Goal: Find specific page/section: Find specific page/section

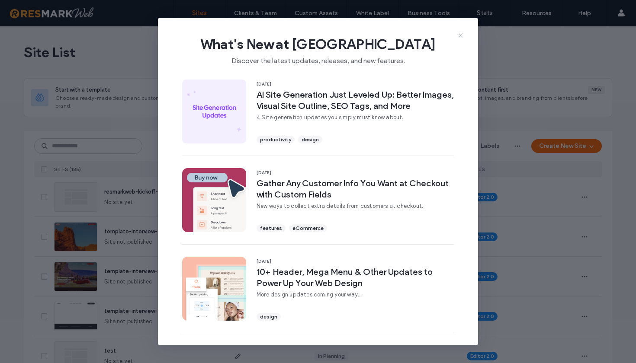
click at [460, 36] on use at bounding box center [460, 35] width 4 height 4
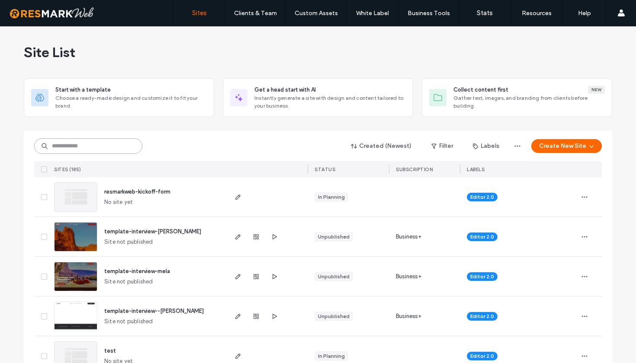
click at [107, 144] on input at bounding box center [88, 146] width 108 height 16
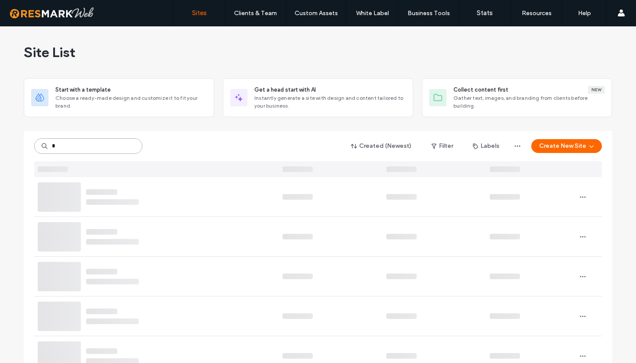
type input "*"
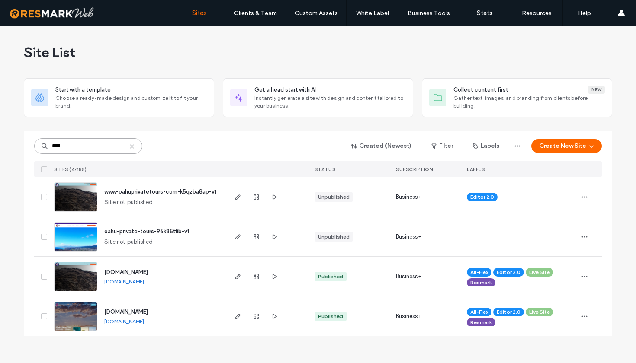
type input "****"
click at [304, 55] on div "Site List" at bounding box center [318, 52] width 588 height 52
click at [551, 56] on div "Site List" at bounding box center [318, 52] width 588 height 52
click at [240, 277] on icon "button" at bounding box center [237, 276] width 7 height 7
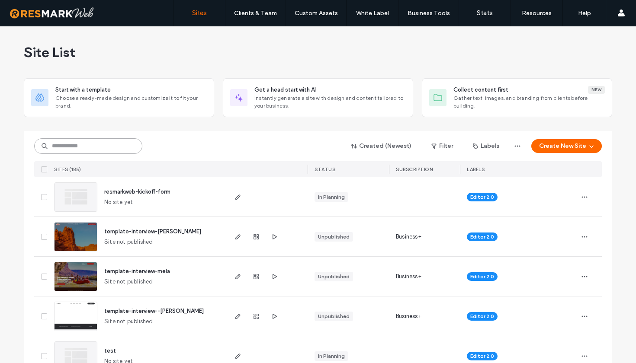
click at [105, 143] on input at bounding box center [88, 146] width 108 height 16
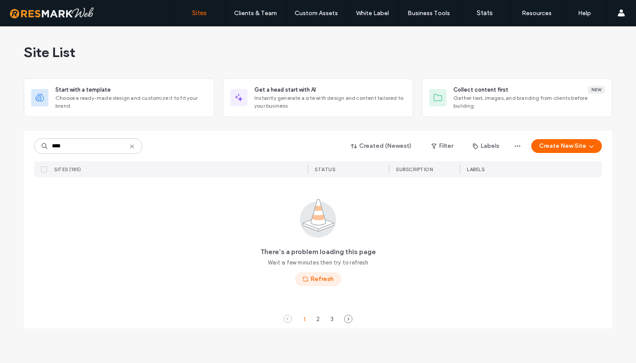
drag, startPoint x: 105, startPoint y: 143, endPoint x: 327, endPoint y: 281, distance: 262.0
click at [327, 281] on button "Refresh" at bounding box center [318, 279] width 46 height 14
click at [83, 144] on input "****" at bounding box center [88, 146] width 108 height 16
type input "*"
type input "**********"
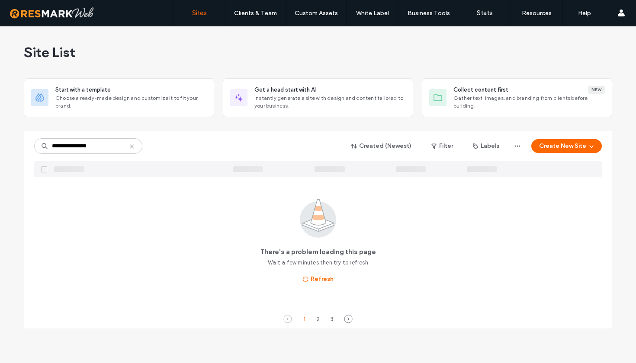
click at [133, 147] on icon at bounding box center [131, 146] width 7 height 7
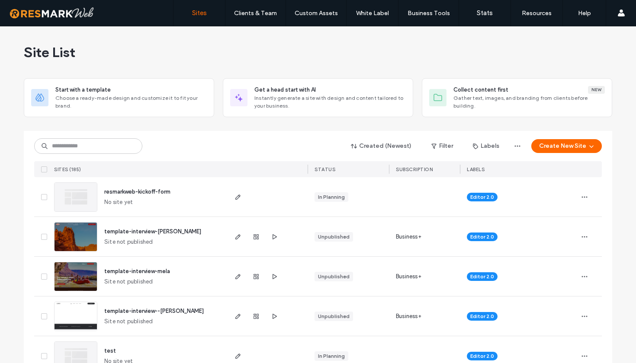
click at [324, 36] on div "Site List" at bounding box center [318, 52] width 588 height 52
click at [94, 147] on input at bounding box center [88, 146] width 108 height 16
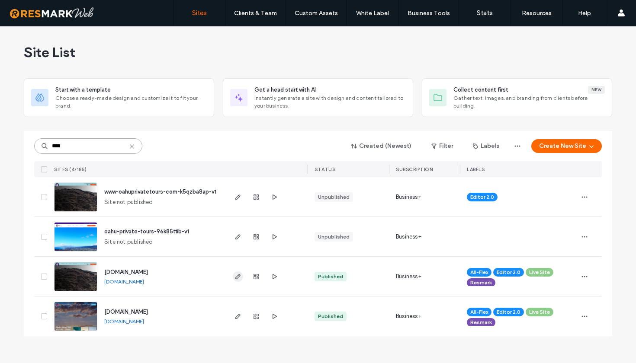
type input "****"
click at [235, 276] on icon "button" at bounding box center [237, 276] width 7 height 7
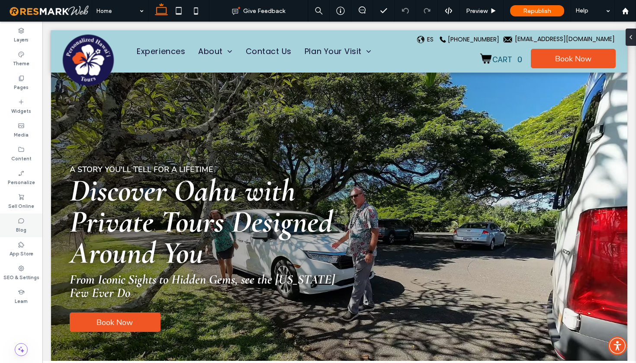
click at [26, 226] on label "Blog" at bounding box center [21, 229] width 10 height 10
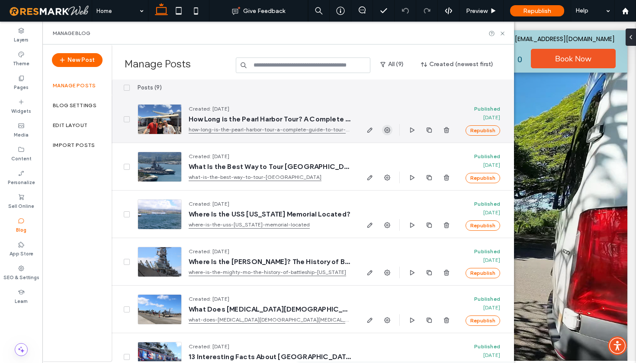
click at [389, 127] on icon "button" at bounding box center [387, 130] width 7 height 7
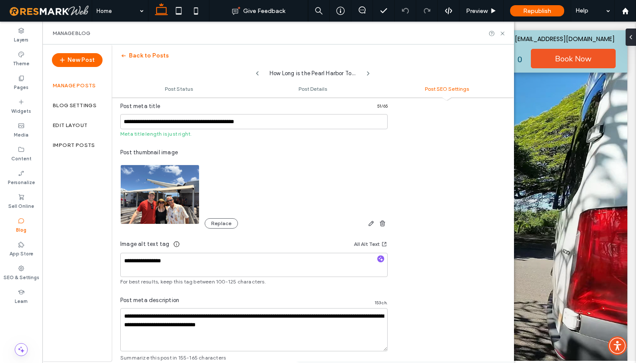
scroll to position [390, 0]
